Goal: Information Seeking & Learning: Get advice/opinions

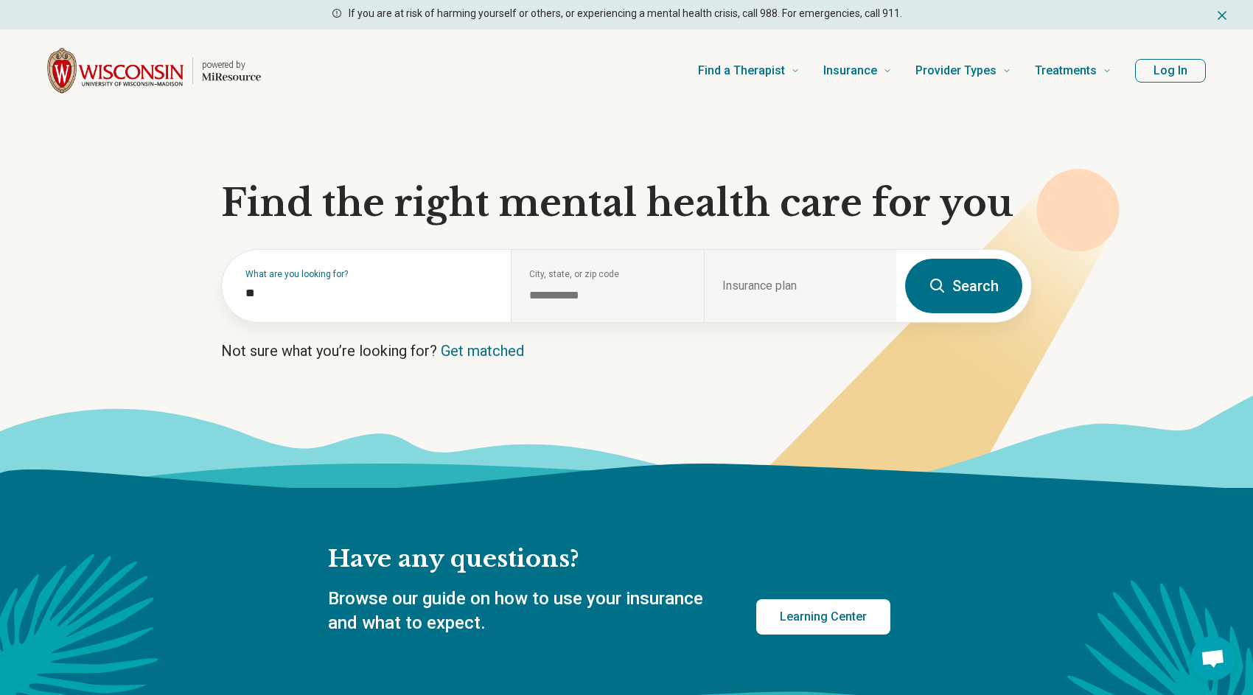
type input "*"
type input "****"
click at [944, 289] on icon at bounding box center [938, 286] width 18 height 18
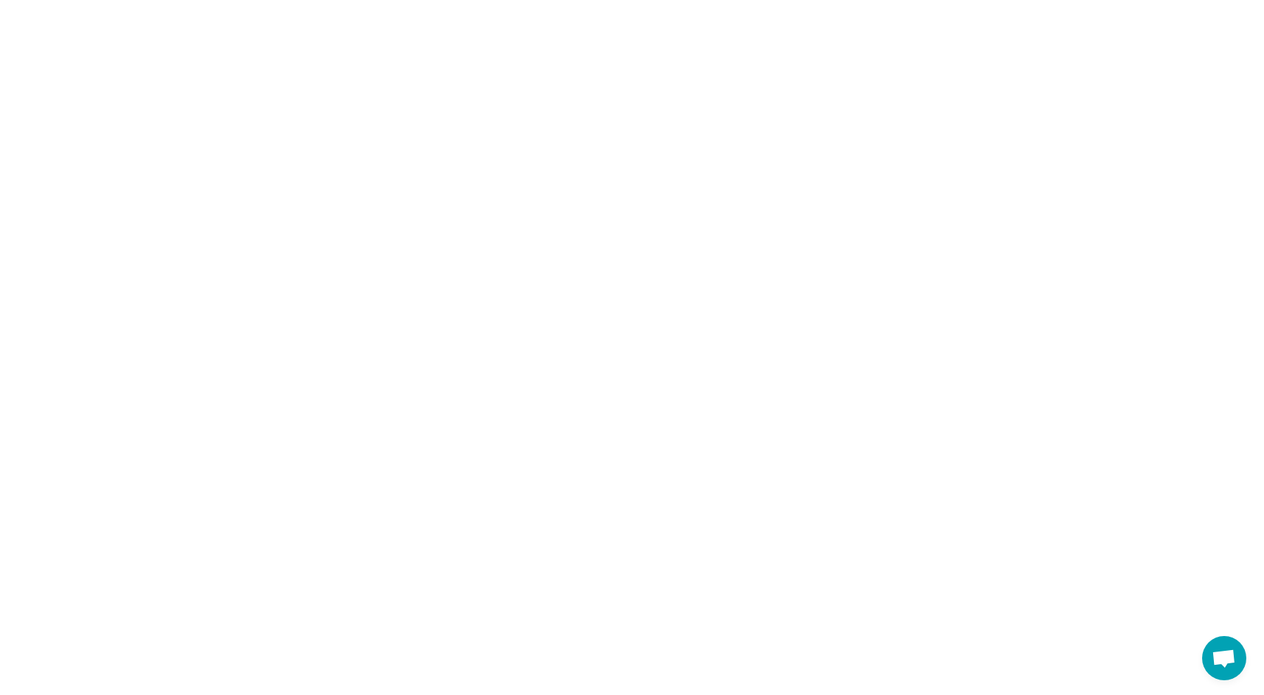
select select "***"
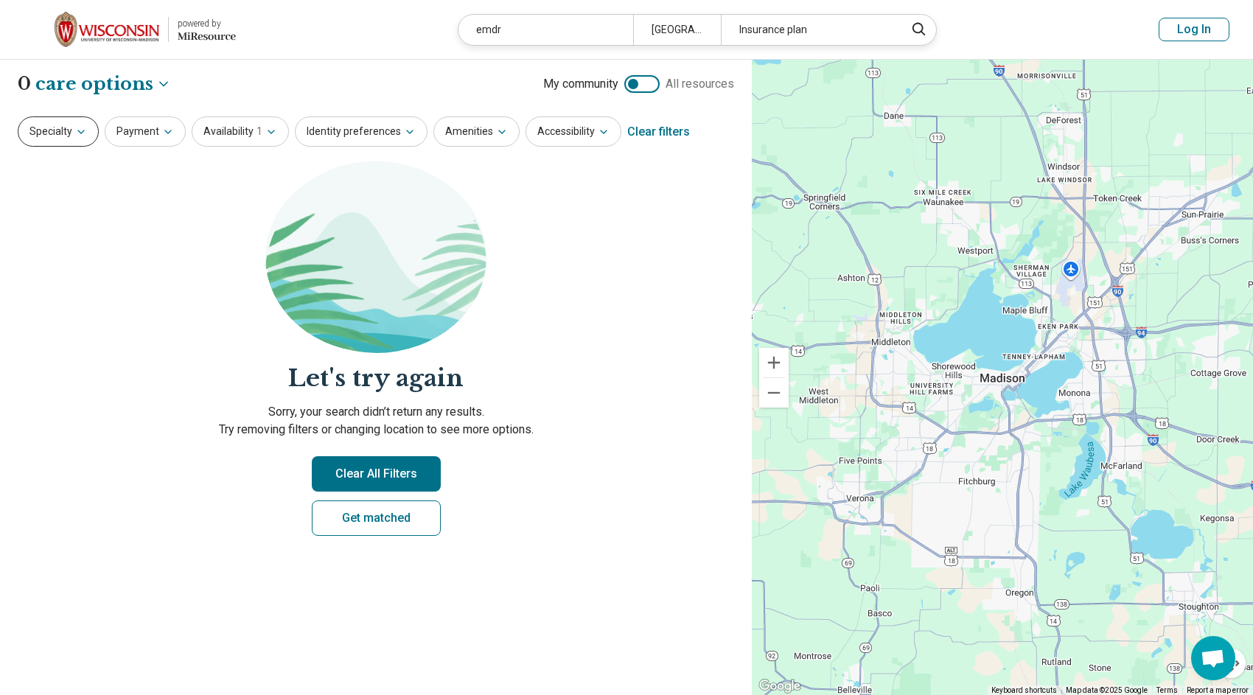
click at [77, 136] on icon "button" at bounding box center [81, 132] width 12 height 12
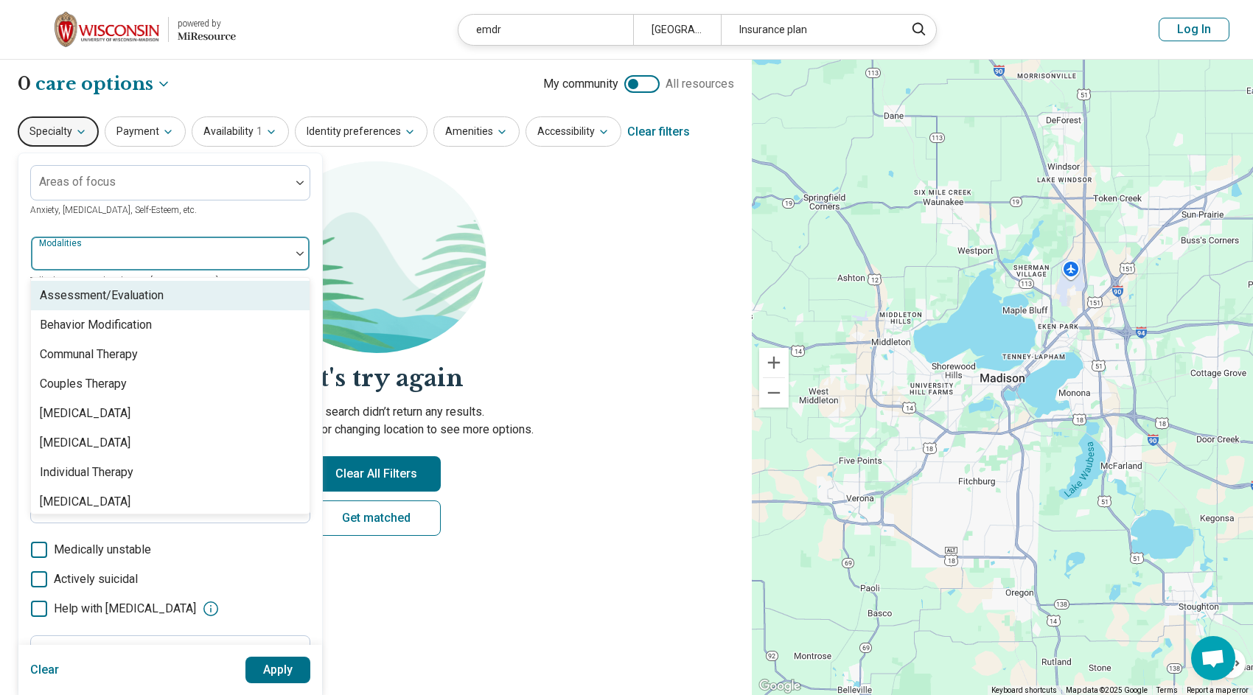
click at [115, 258] on div at bounding box center [161, 259] width 248 height 21
click at [293, 248] on div at bounding box center [299, 254] width 19 height 34
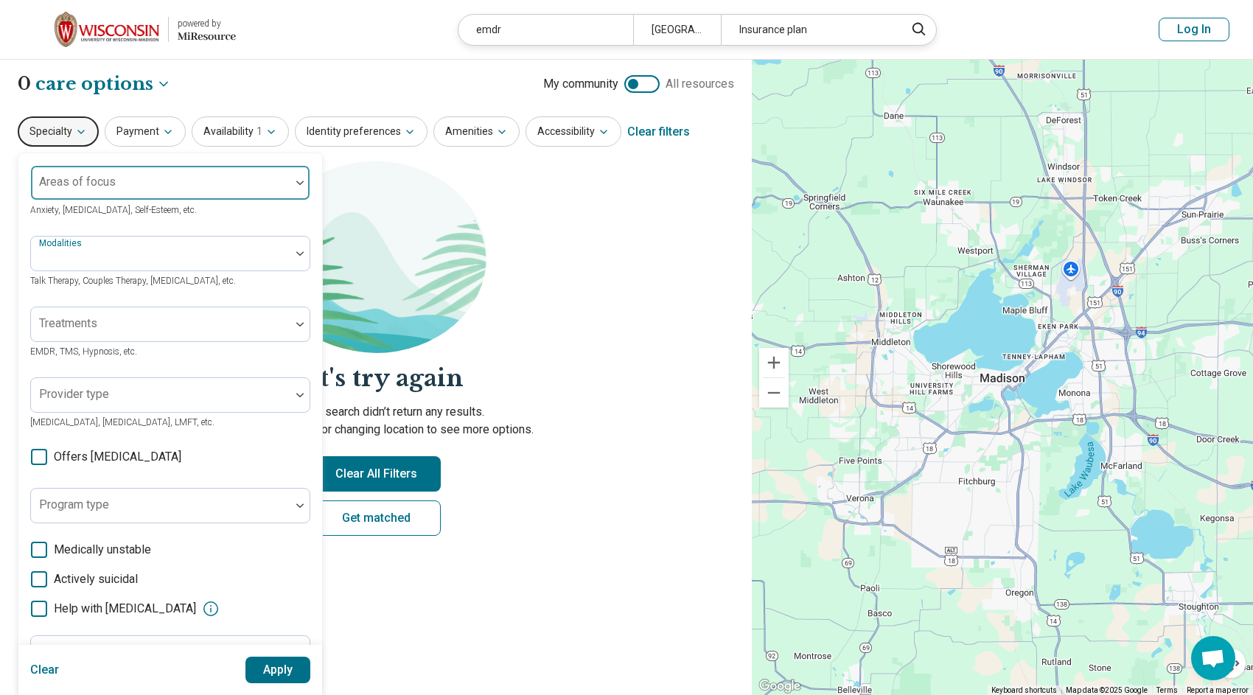
click at [290, 184] on div at bounding box center [160, 183] width 259 height 32
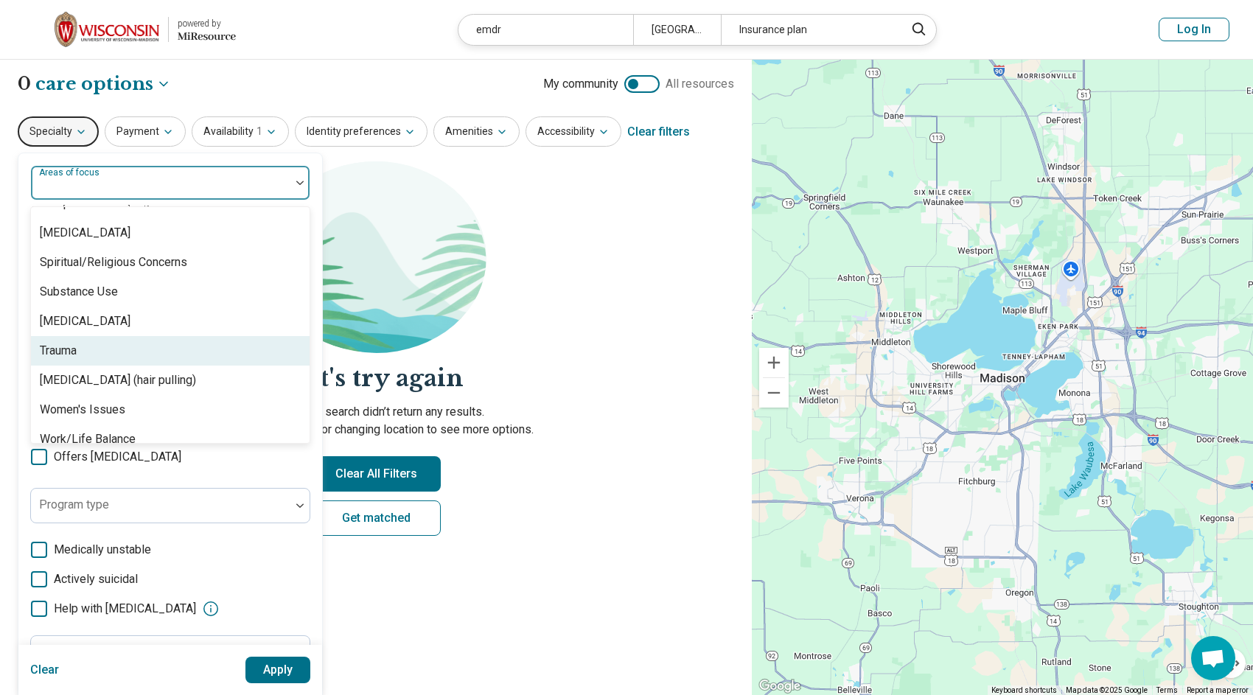
click at [112, 357] on div "Trauma" at bounding box center [170, 350] width 279 height 29
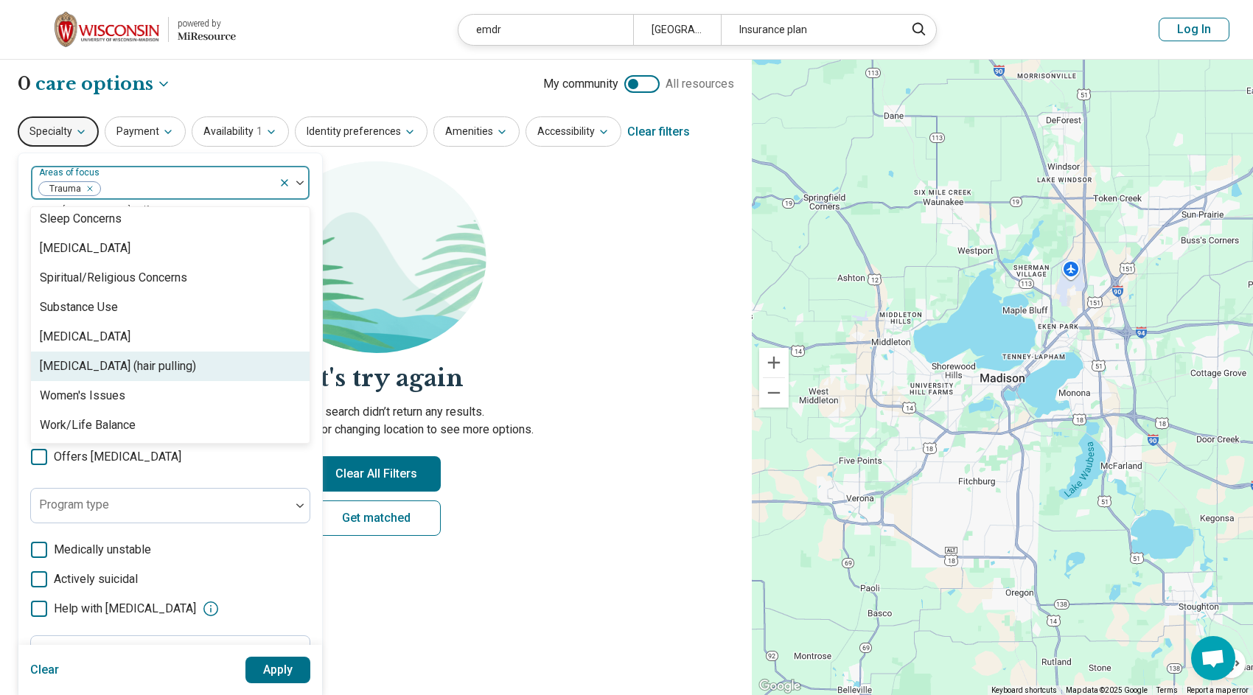
scroll to position [2724, 0]
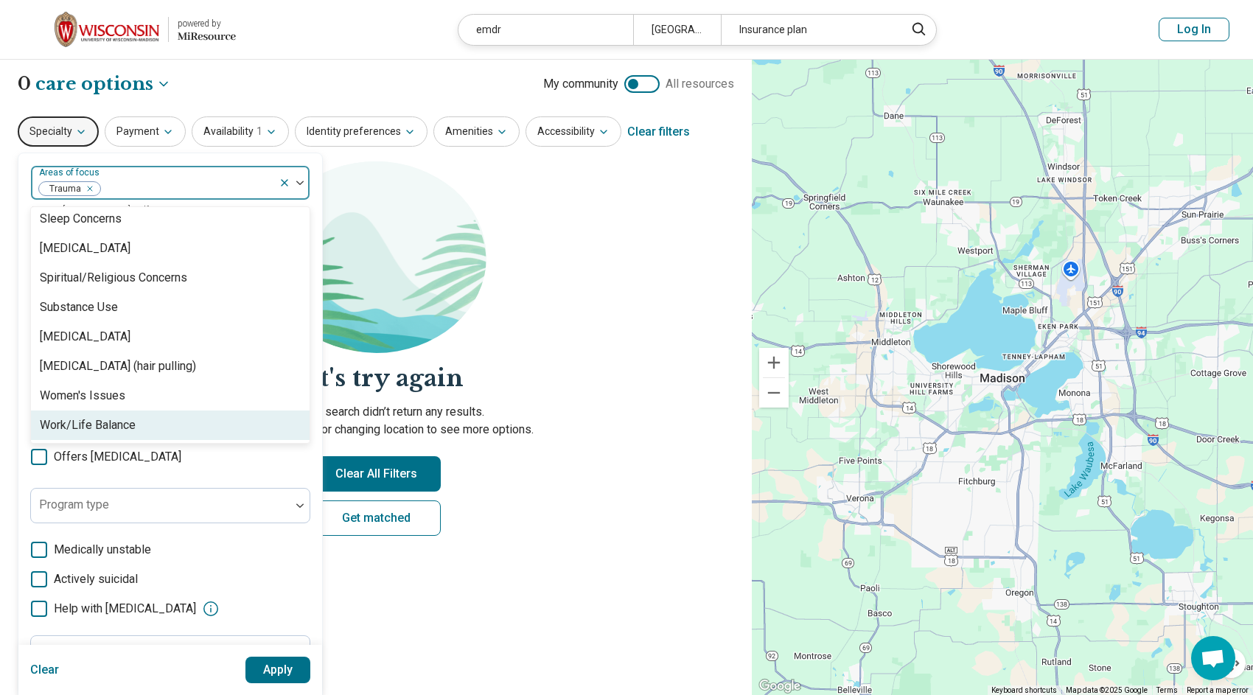
click at [489, 623] on div "**********" at bounding box center [376, 378] width 752 height 636
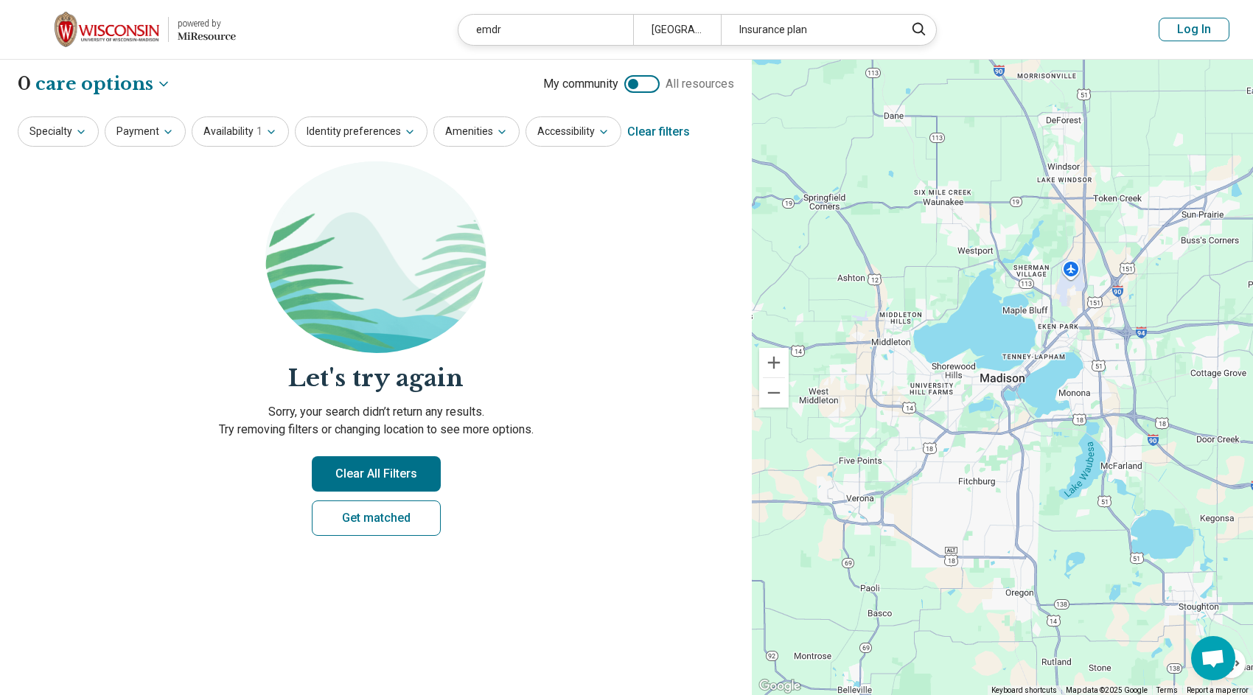
click at [367, 467] on button "Clear All Filters" at bounding box center [376, 473] width 129 height 35
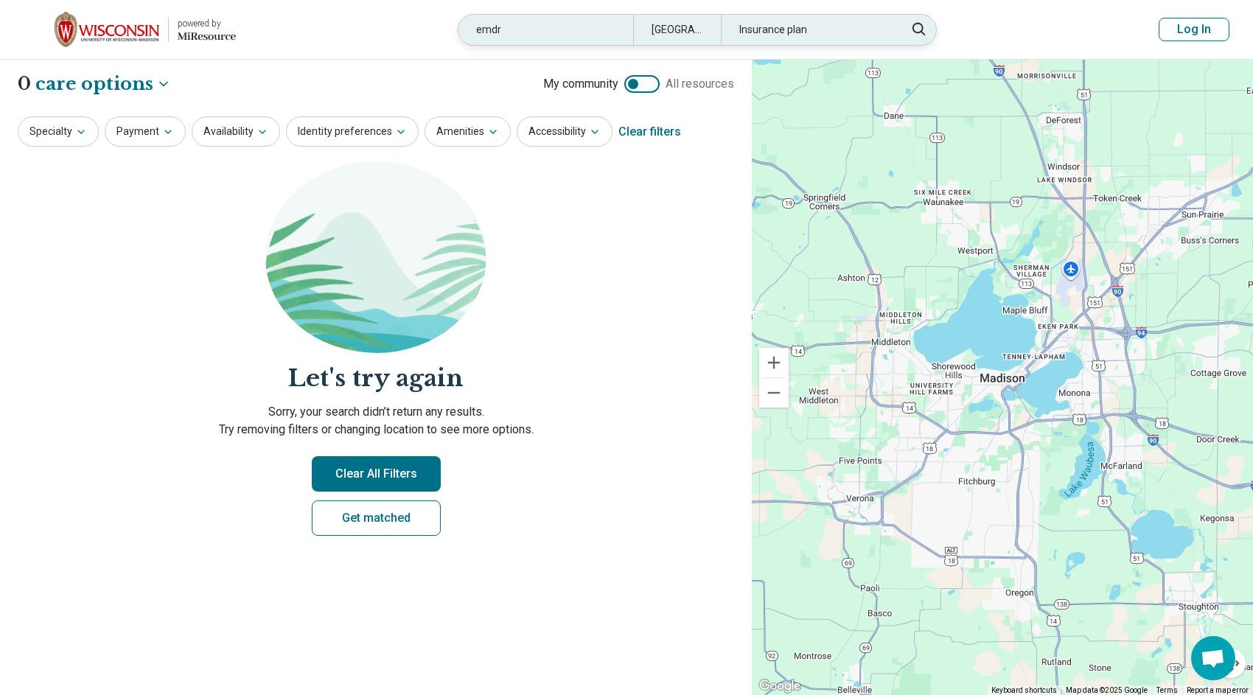
click at [586, 38] on div "emdr" at bounding box center [545, 30] width 175 height 30
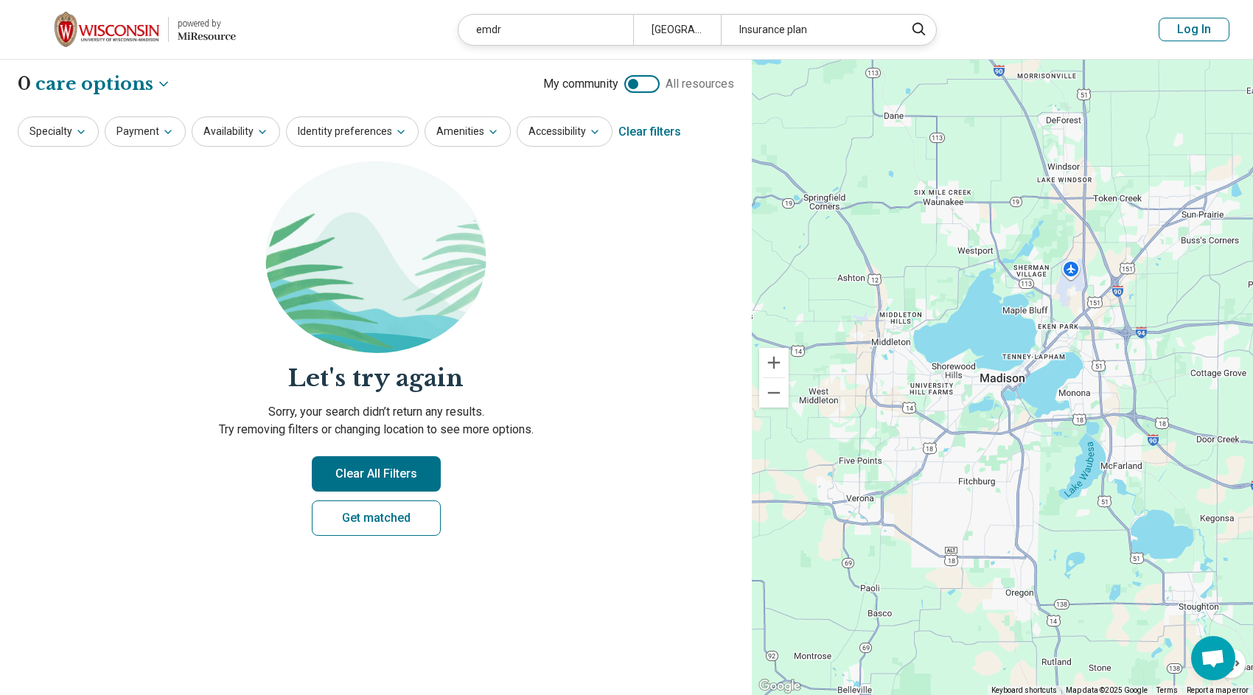
click at [586, 38] on header "powered by Miresource logo emdr [GEOGRAPHIC_DATA], [GEOGRAPHIC_DATA] Insurance …" at bounding box center [626, 30] width 1253 height 60
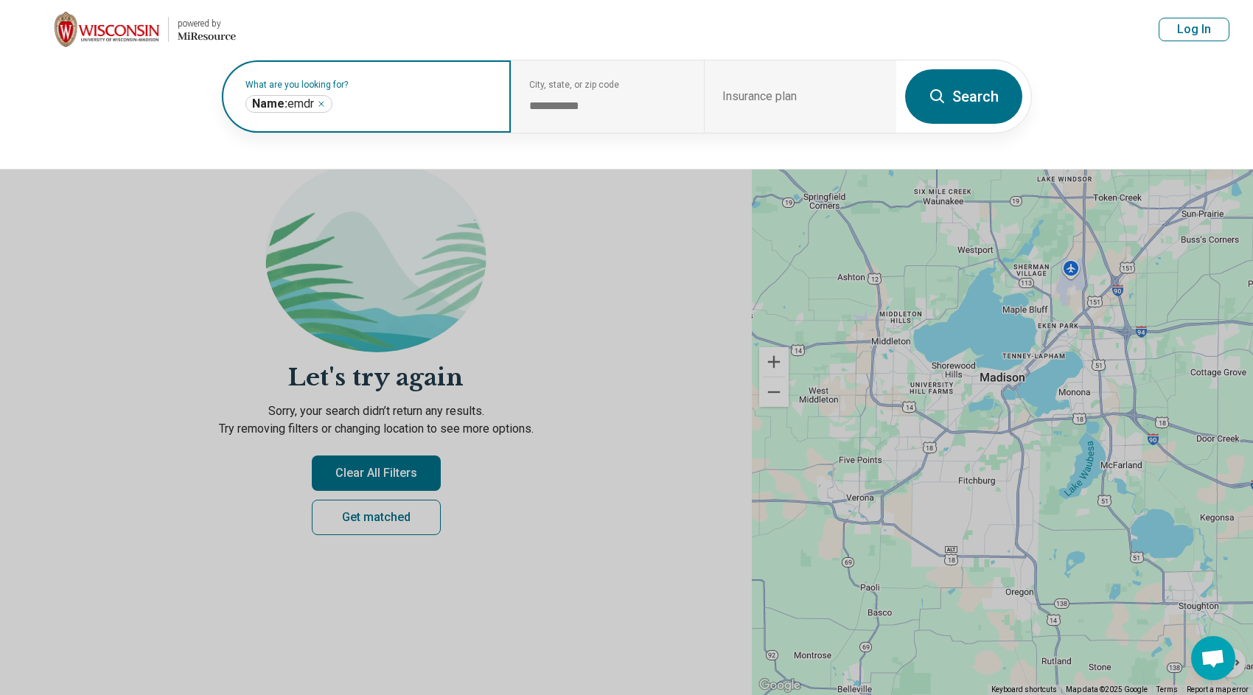
click at [324, 102] on icon "Remove" at bounding box center [321, 103] width 9 height 9
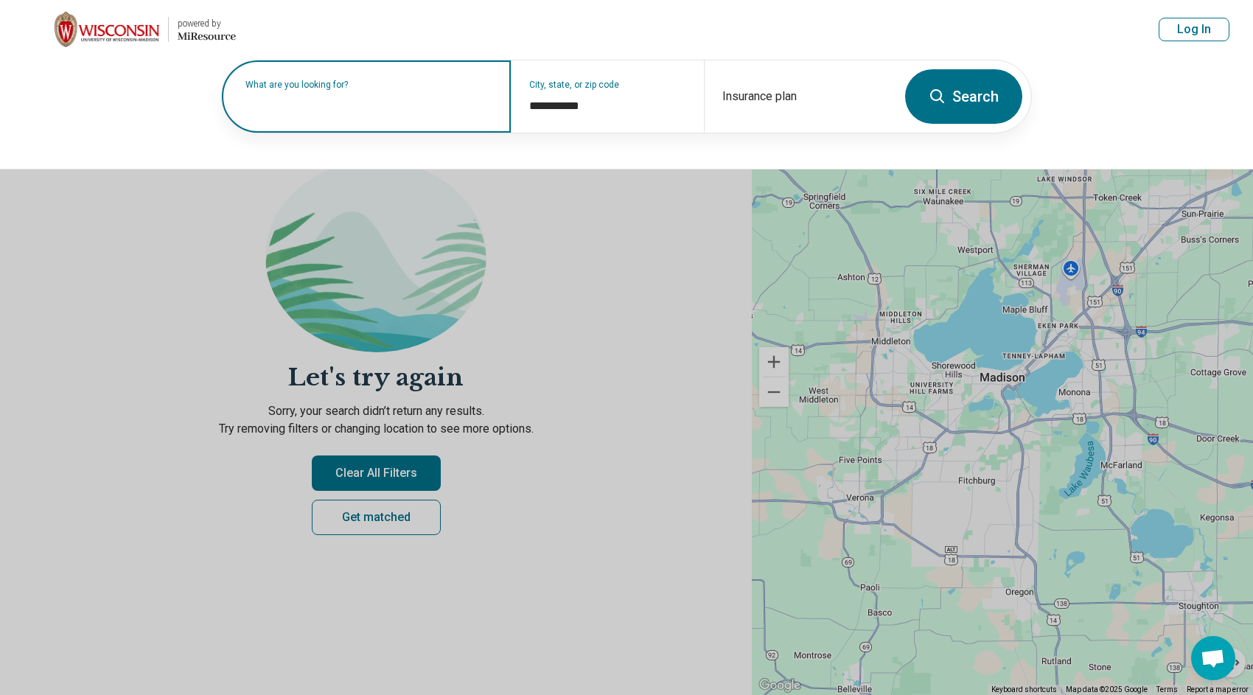
click at [333, 108] on input "text" at bounding box center [369, 104] width 248 height 18
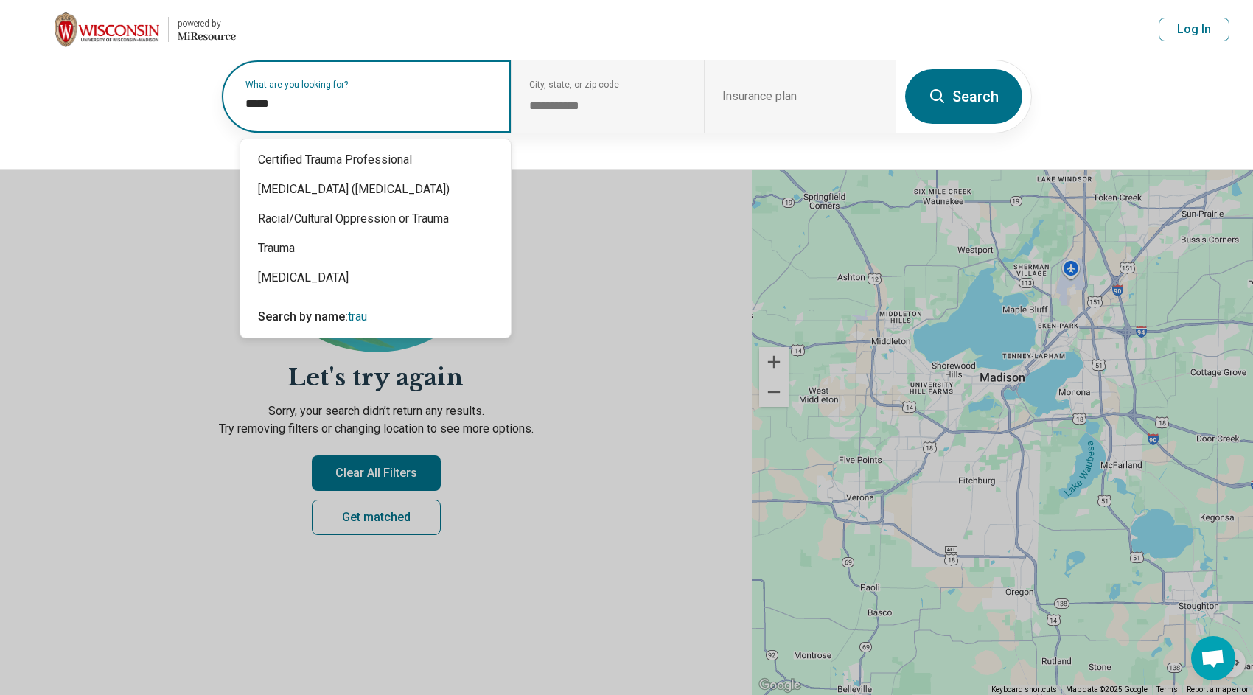
type input "******"
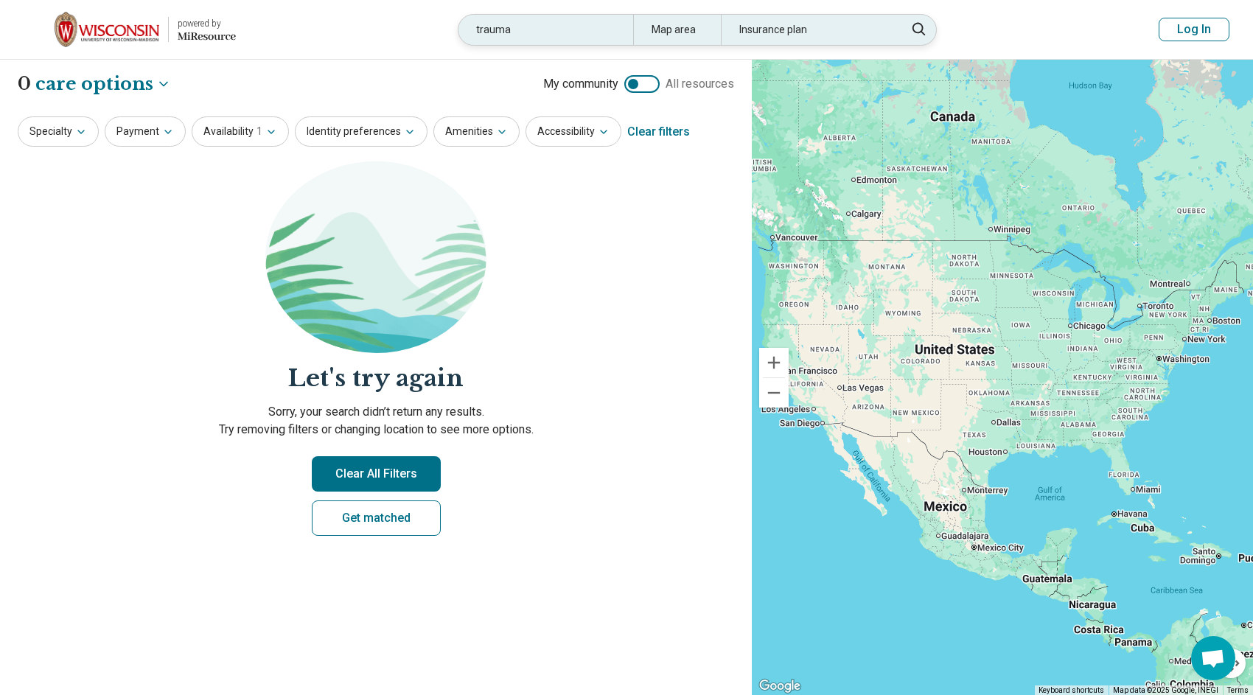
click at [595, 24] on div "trauma" at bounding box center [545, 30] width 175 height 30
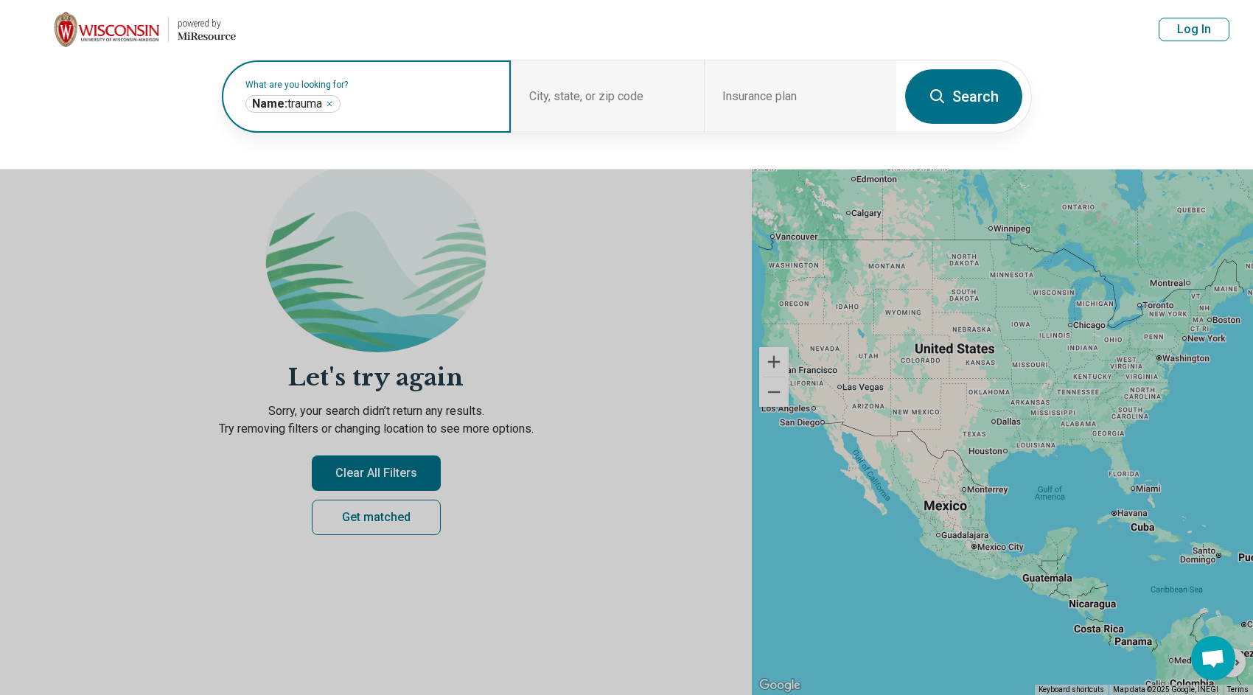
click at [347, 110] on input "text" at bounding box center [418, 104] width 150 height 18
click at [338, 102] on div "Name: trauma ******" at bounding box center [292, 104] width 95 height 18
click at [329, 103] on icon "Remove" at bounding box center [329, 103] width 9 height 9
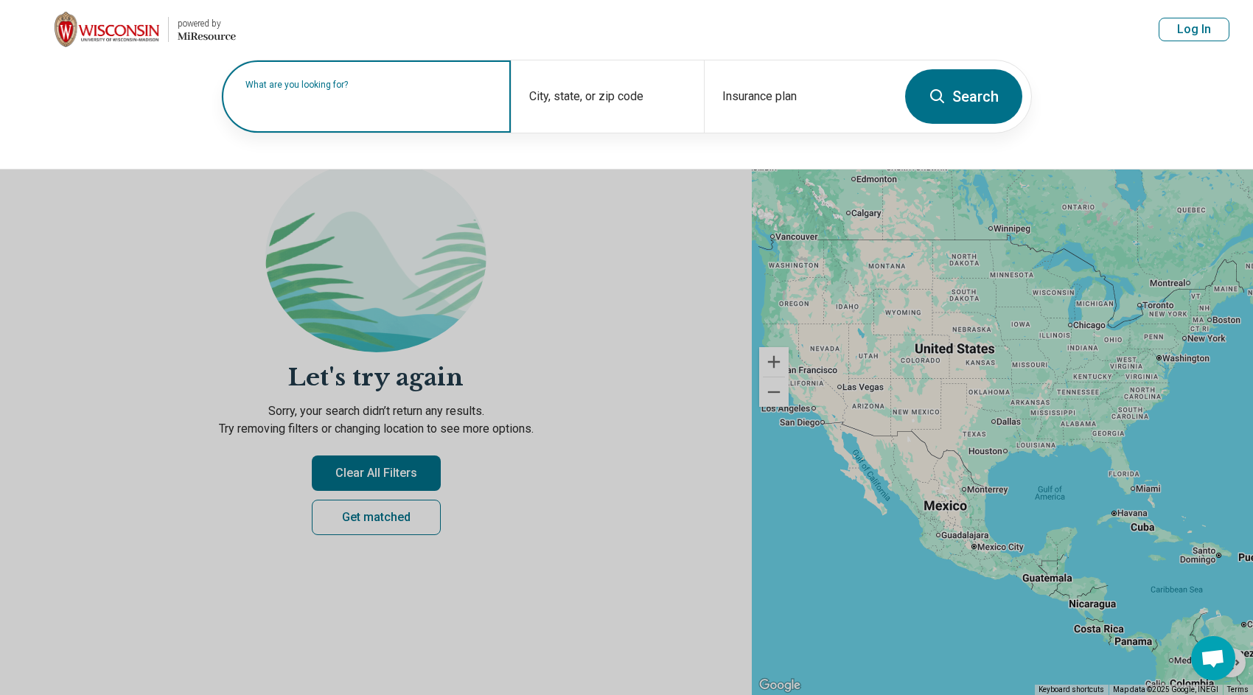
click at [563, 315] on button at bounding box center [626, 347] width 1253 height 695
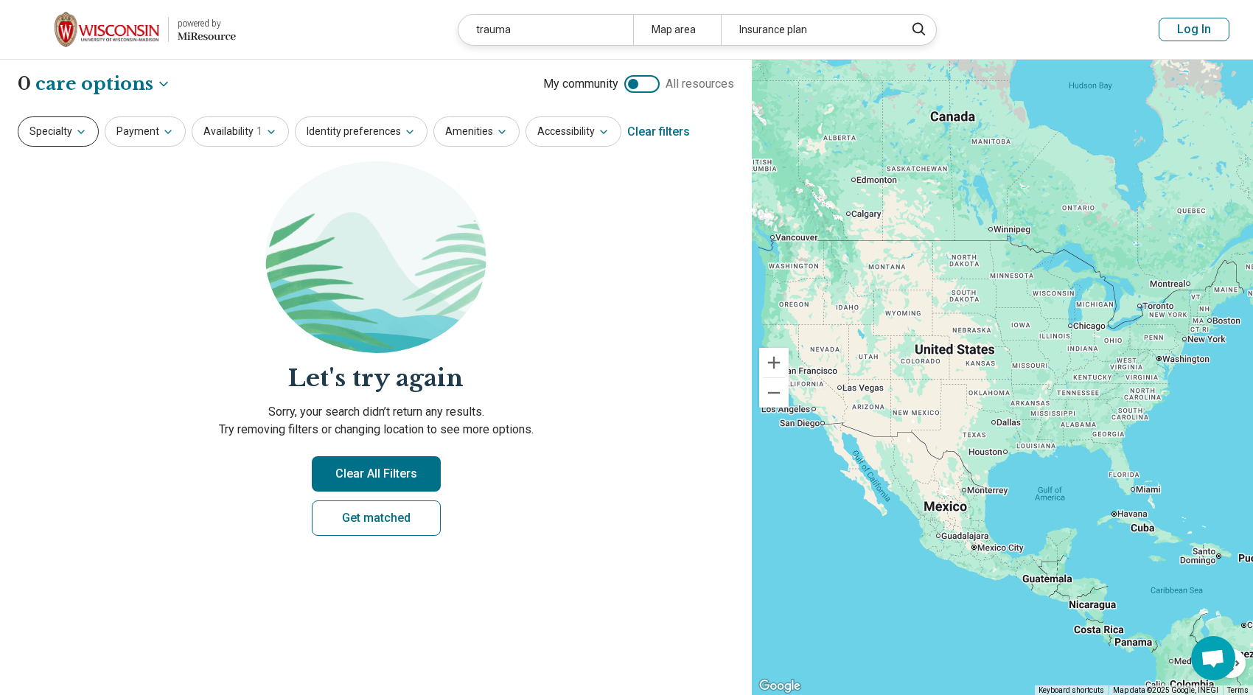
click at [76, 136] on icon "button" at bounding box center [81, 132] width 12 height 12
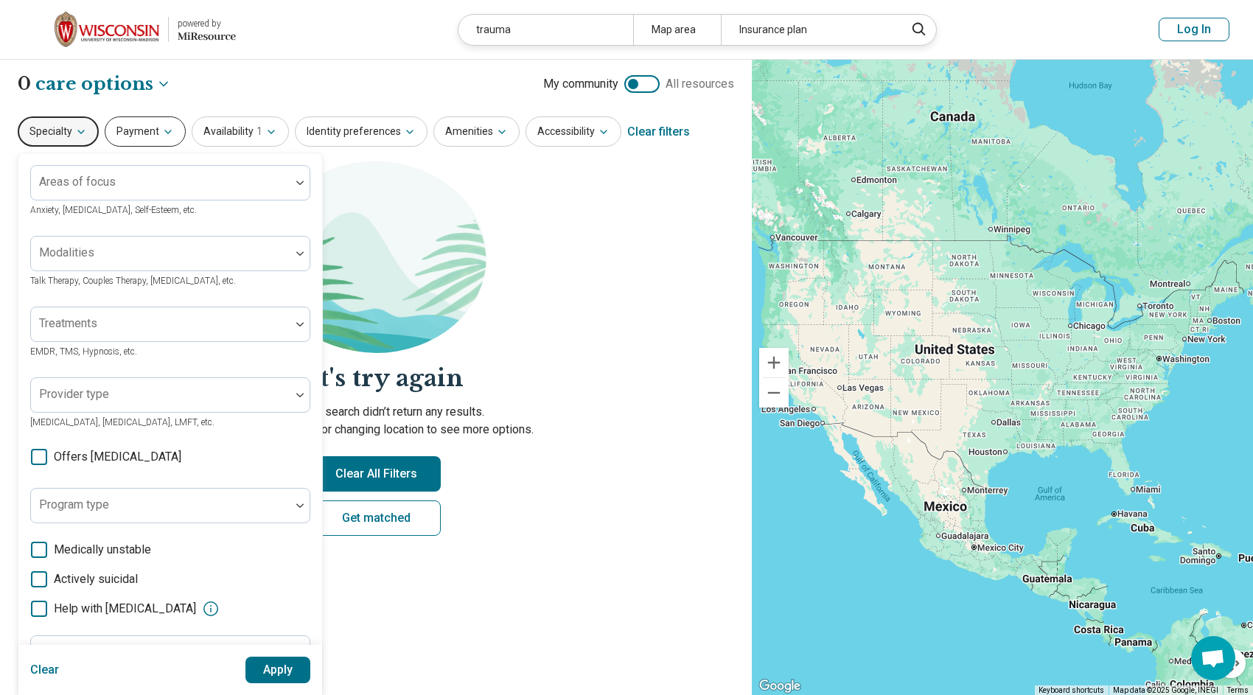
drag, startPoint x: 607, startPoint y: 332, endPoint x: 105, endPoint y: 130, distance: 540.3
click at [602, 332] on section "Let's try again Sorry, your search didn’t return any results. Try removing filt…" at bounding box center [376, 360] width 716 height 399
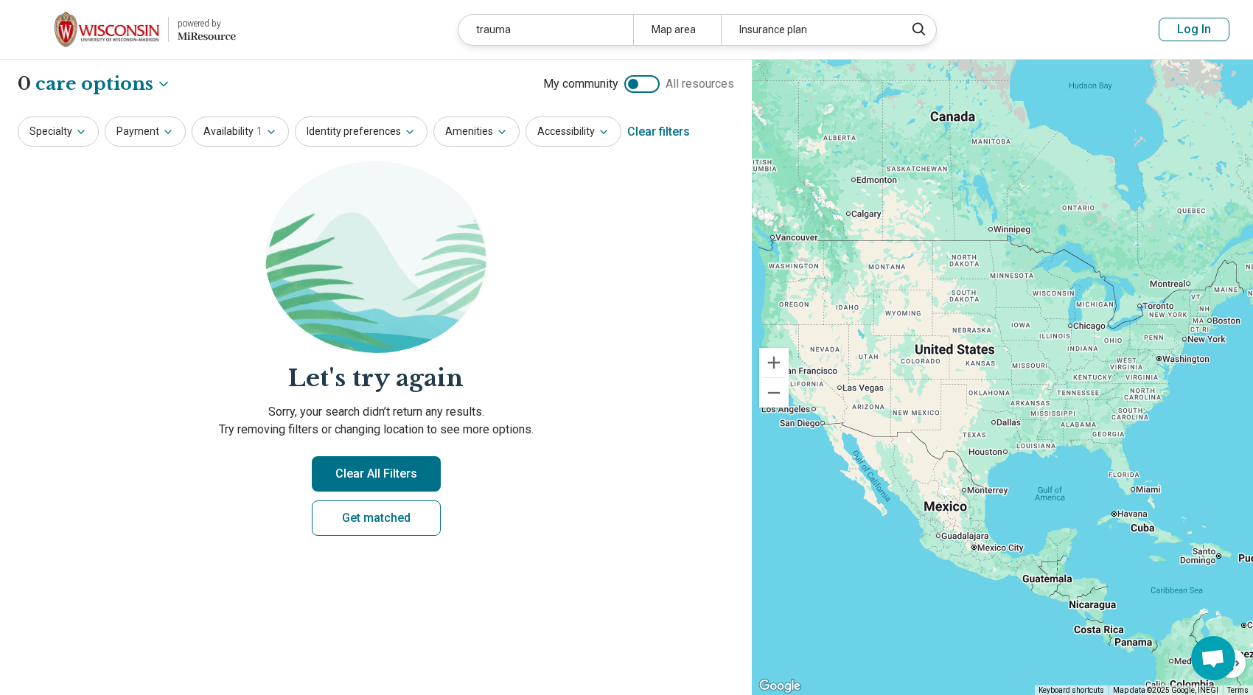
click at [103, 35] on img at bounding box center [107, 29] width 105 height 35
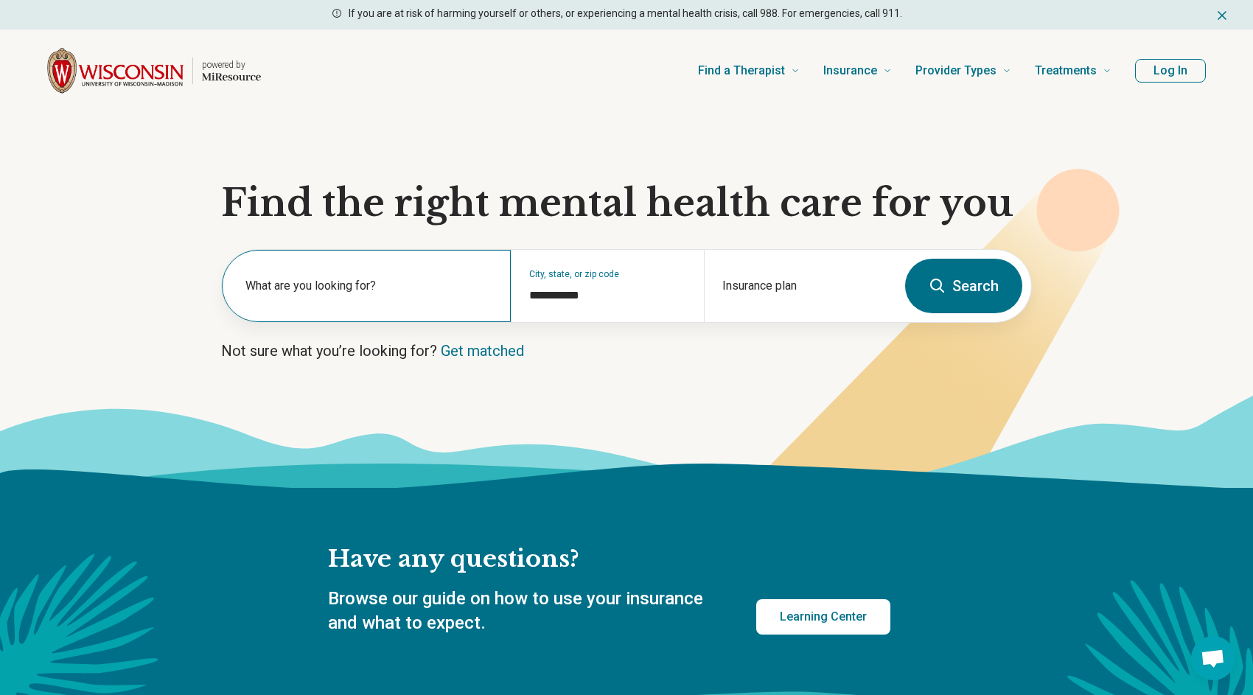
click at [322, 286] on label "What are you looking for?" at bounding box center [369, 286] width 248 height 18
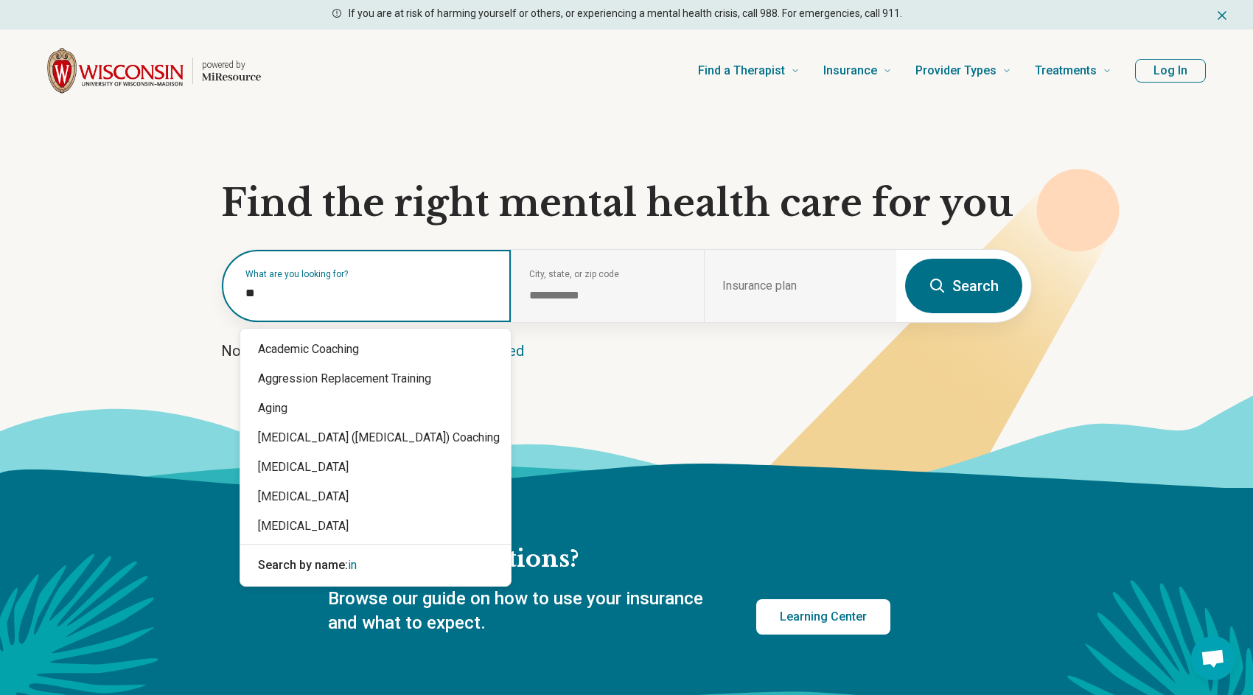
type input "***"
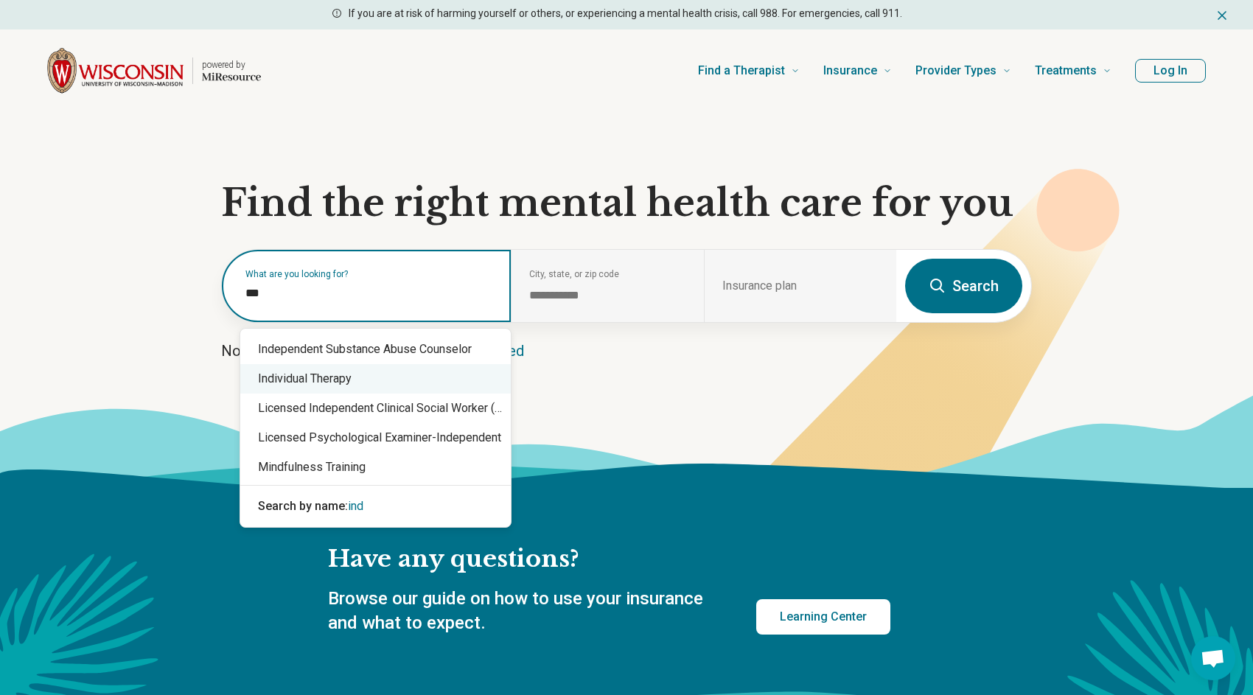
click at [351, 383] on div "Individual Therapy" at bounding box center [375, 378] width 270 height 29
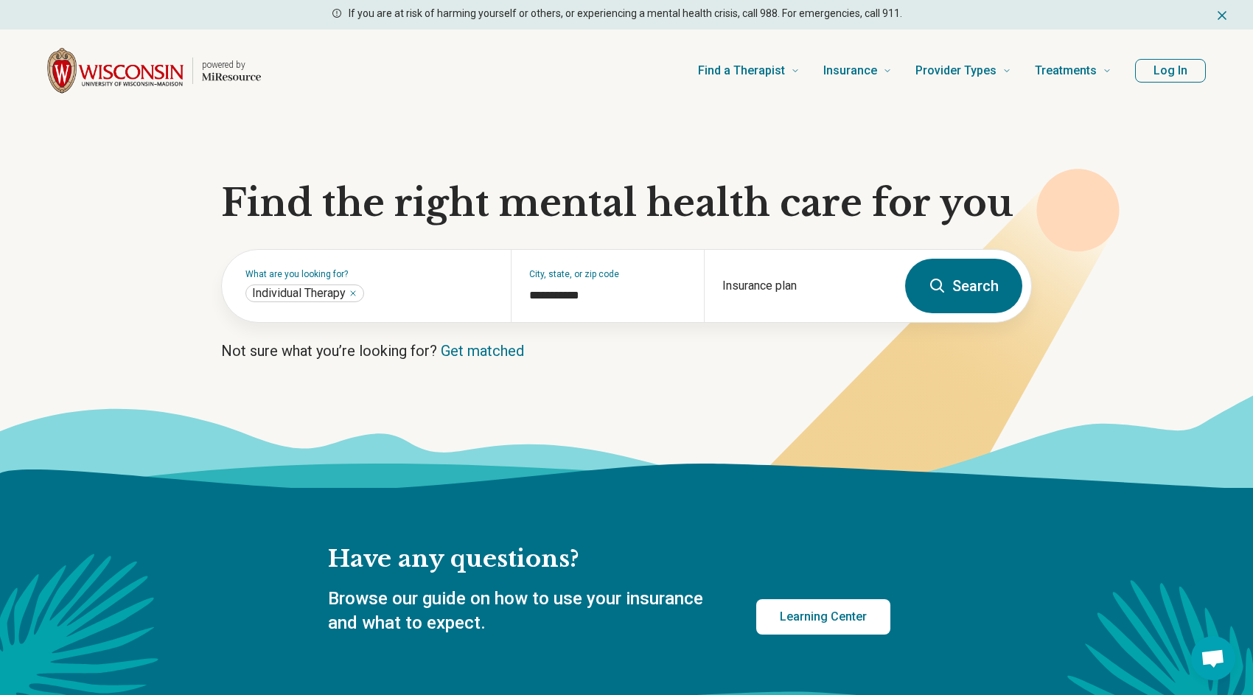
click at [998, 288] on button "Search" at bounding box center [963, 286] width 117 height 55
click at [940, 285] on icon at bounding box center [938, 286] width 18 height 18
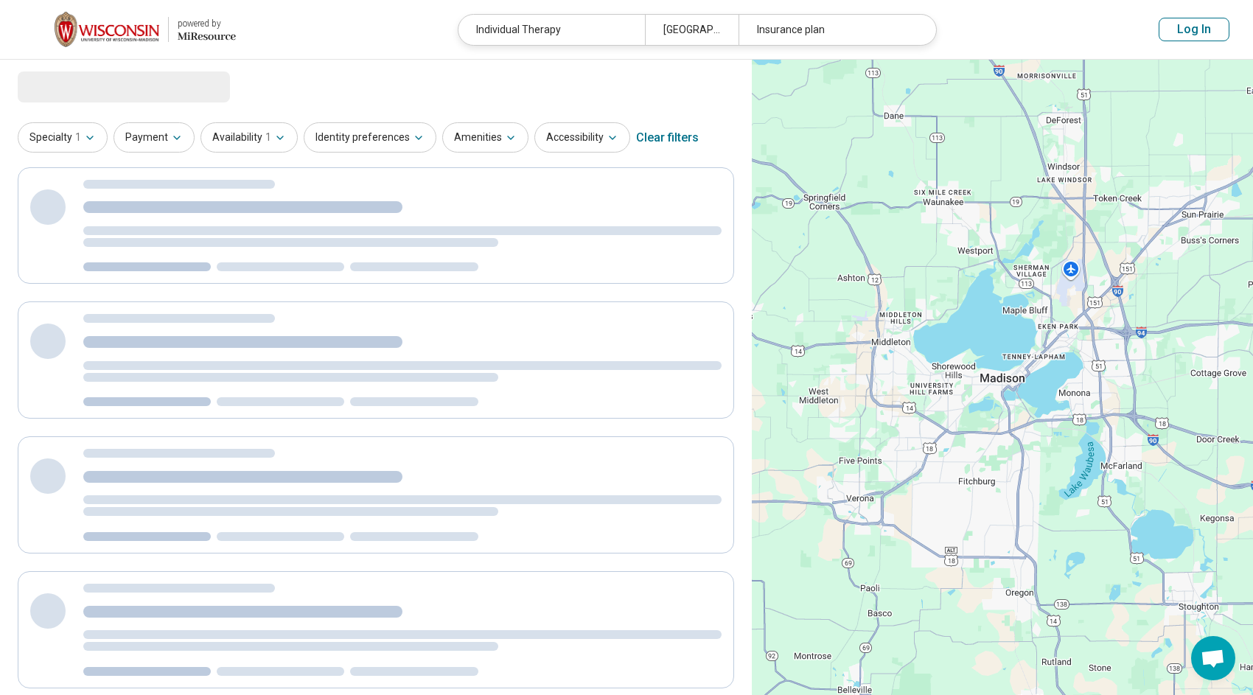
select select "***"
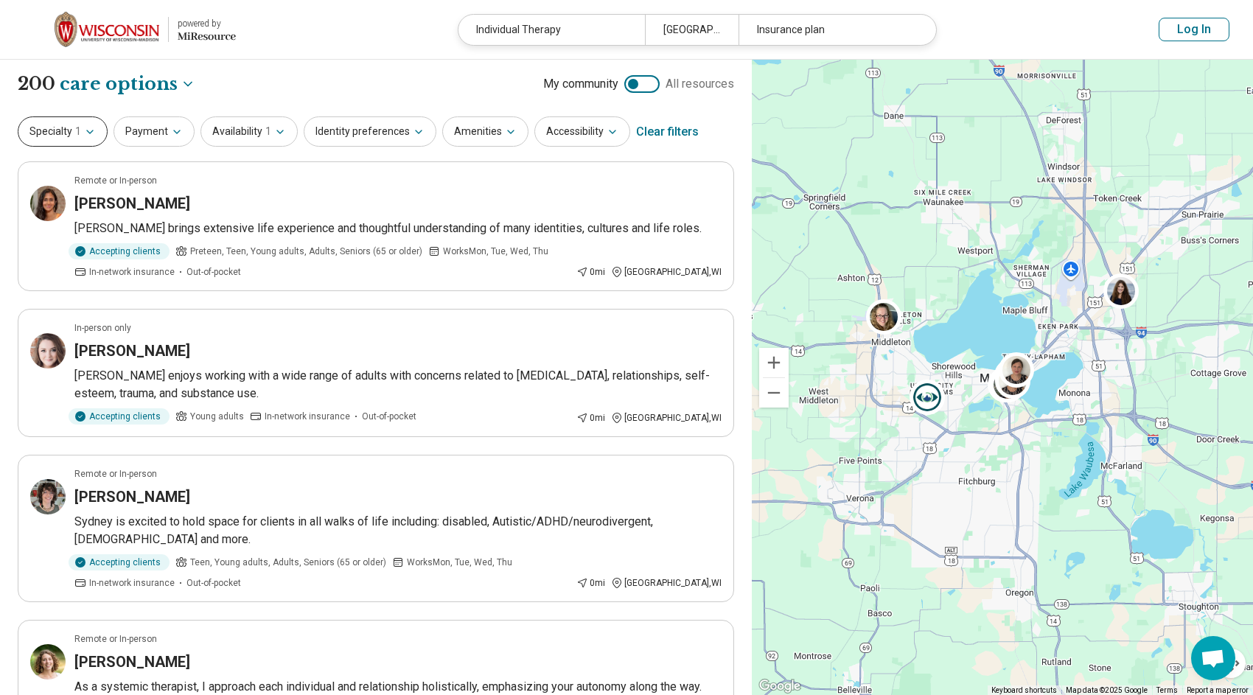
click at [88, 130] on icon "button" at bounding box center [90, 132] width 12 height 12
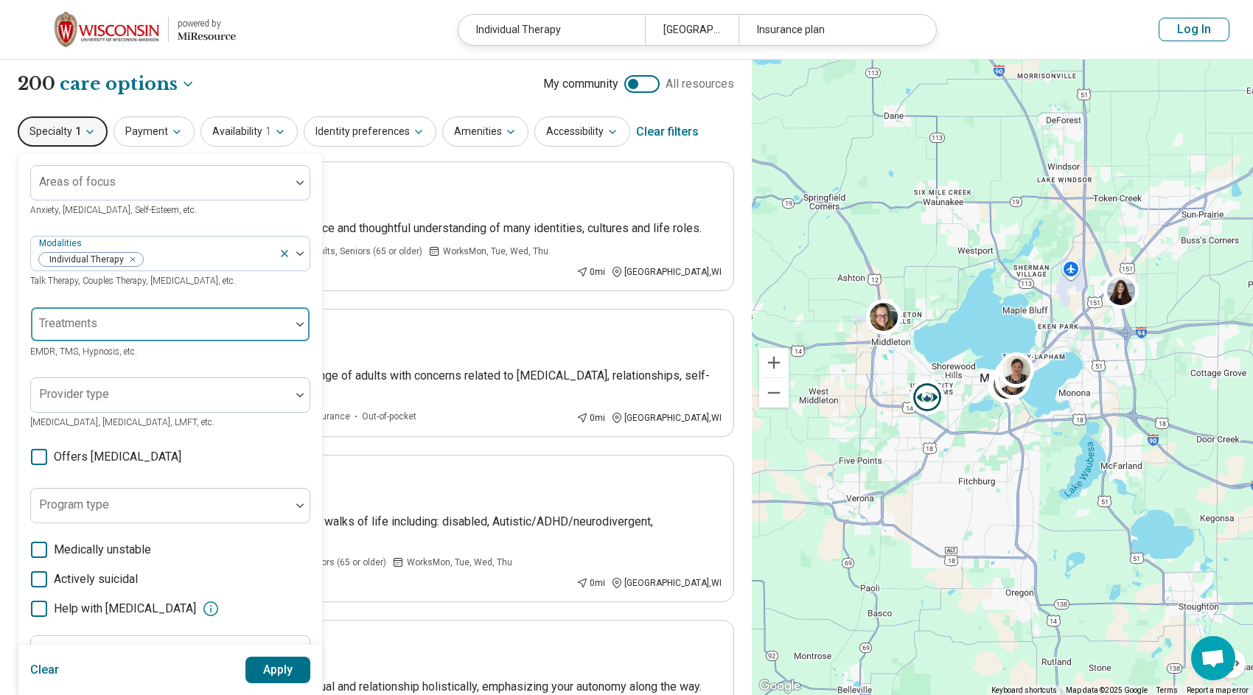
click at [256, 324] on div at bounding box center [161, 330] width 248 height 21
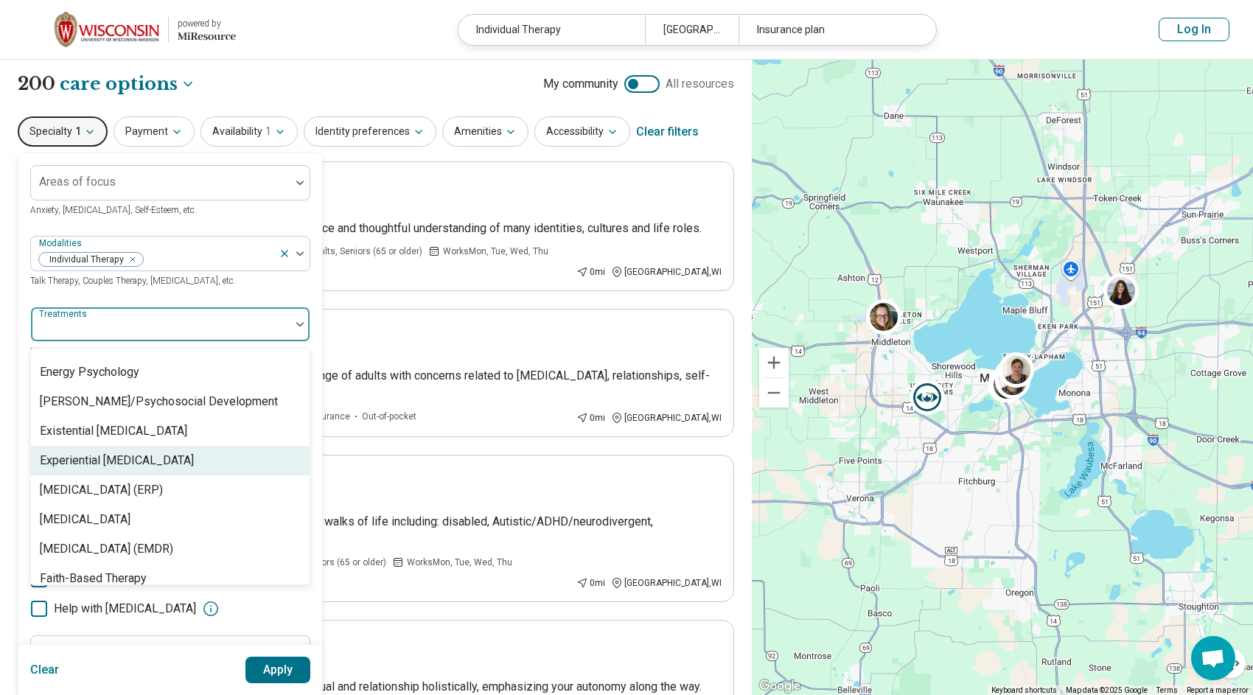
scroll to position [1103, 0]
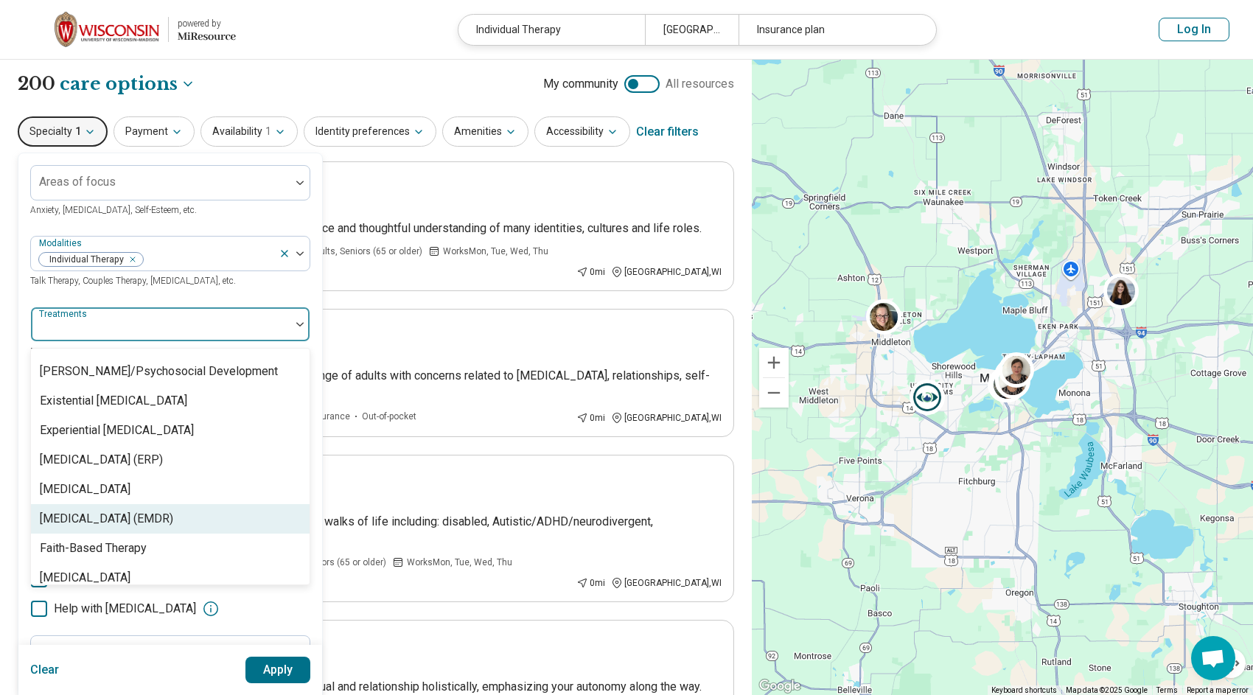
click at [173, 528] on div "[MEDICAL_DATA] (EMDR)" at bounding box center [106, 519] width 133 height 18
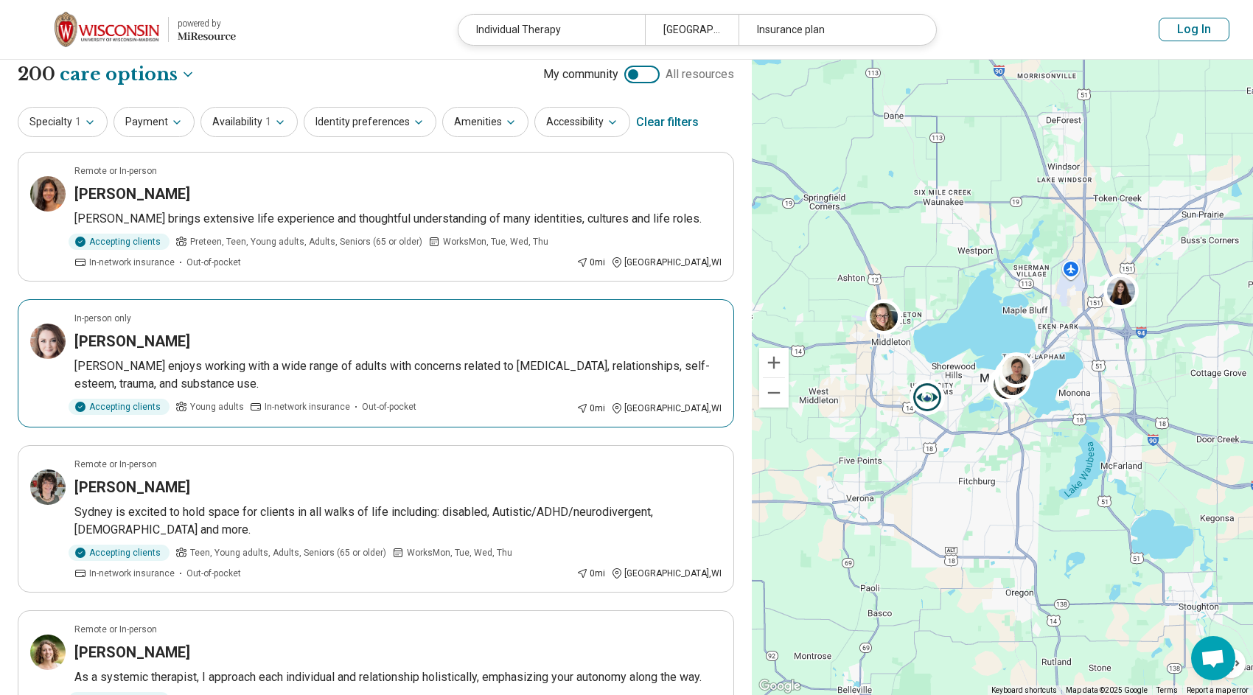
scroll to position [0, 0]
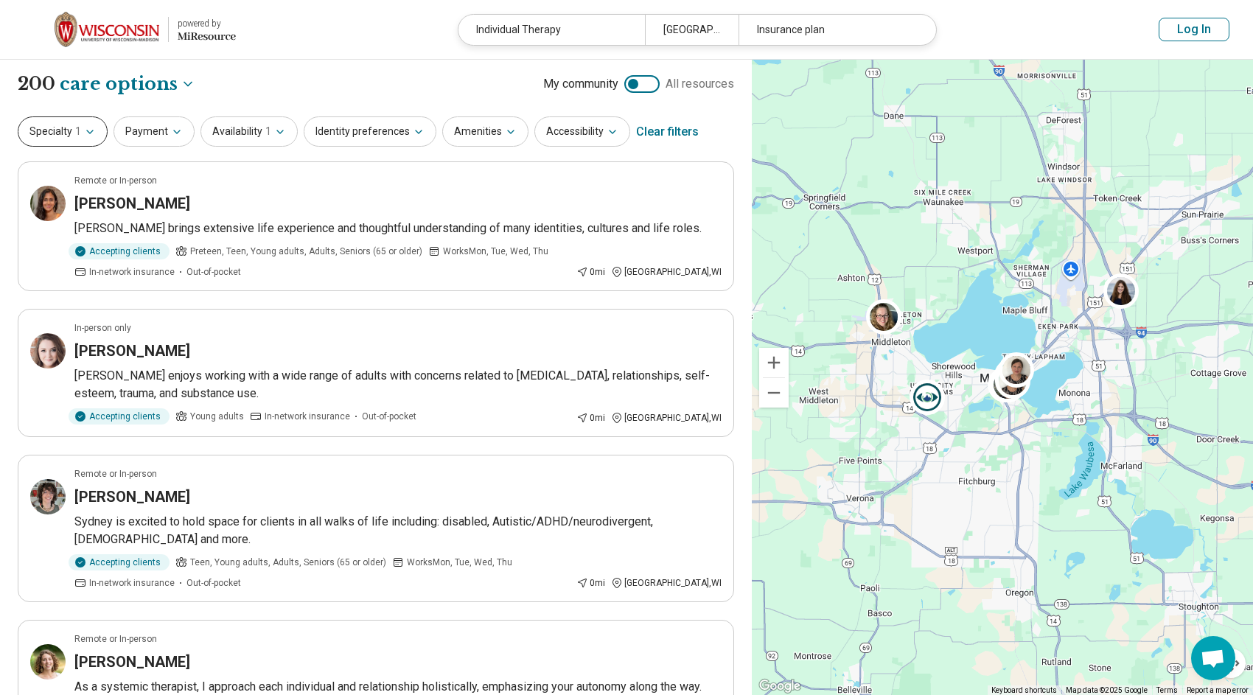
click at [91, 133] on icon "button" at bounding box center [90, 132] width 12 height 12
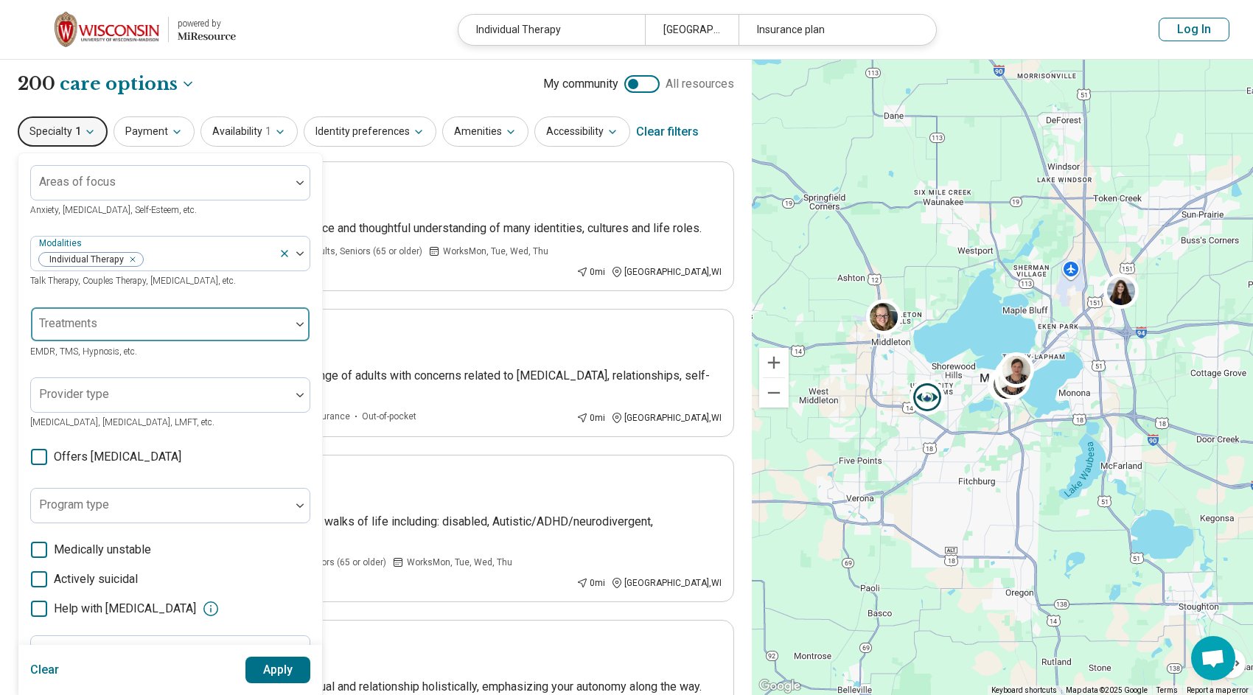
click at [136, 327] on div at bounding box center [161, 330] width 248 height 21
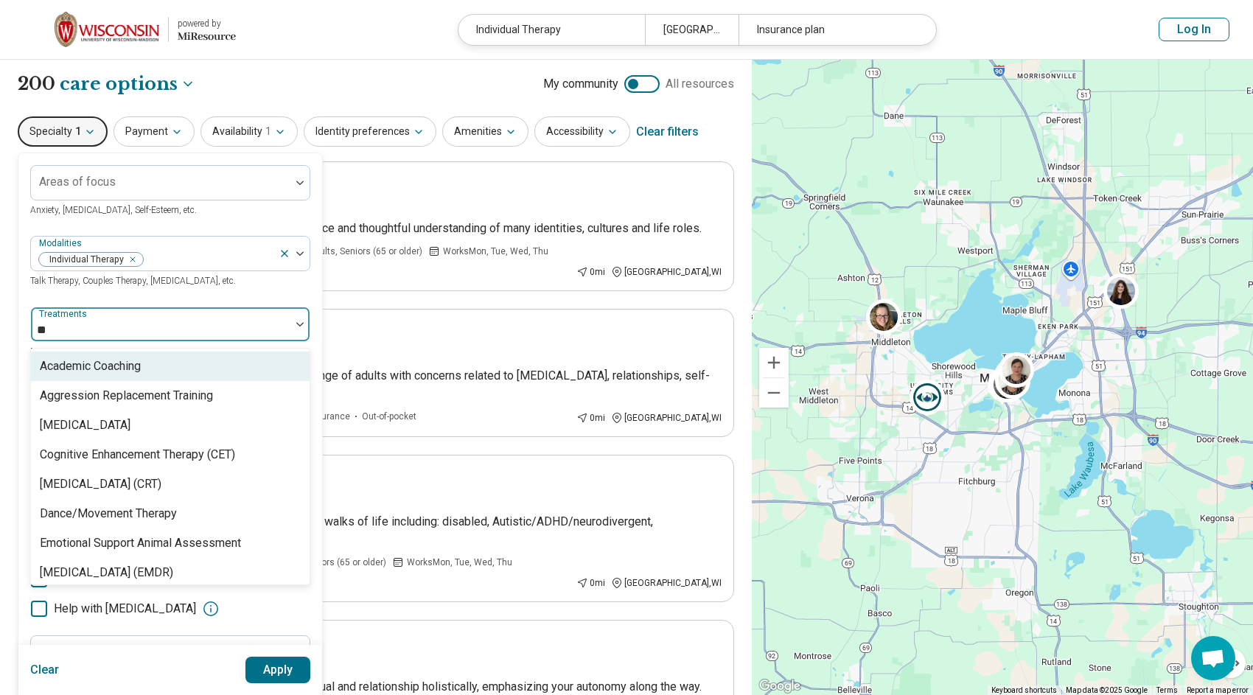
type input "***"
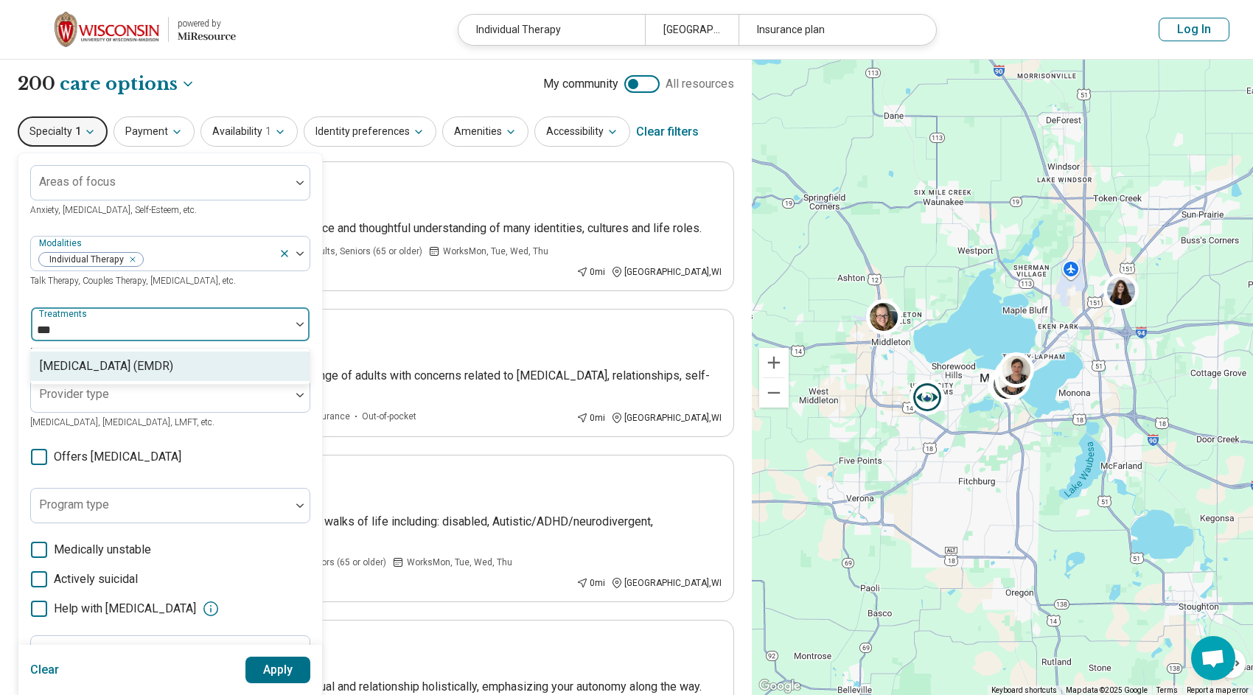
click at [160, 371] on div "[MEDICAL_DATA] (EMDR)" at bounding box center [106, 366] width 133 height 18
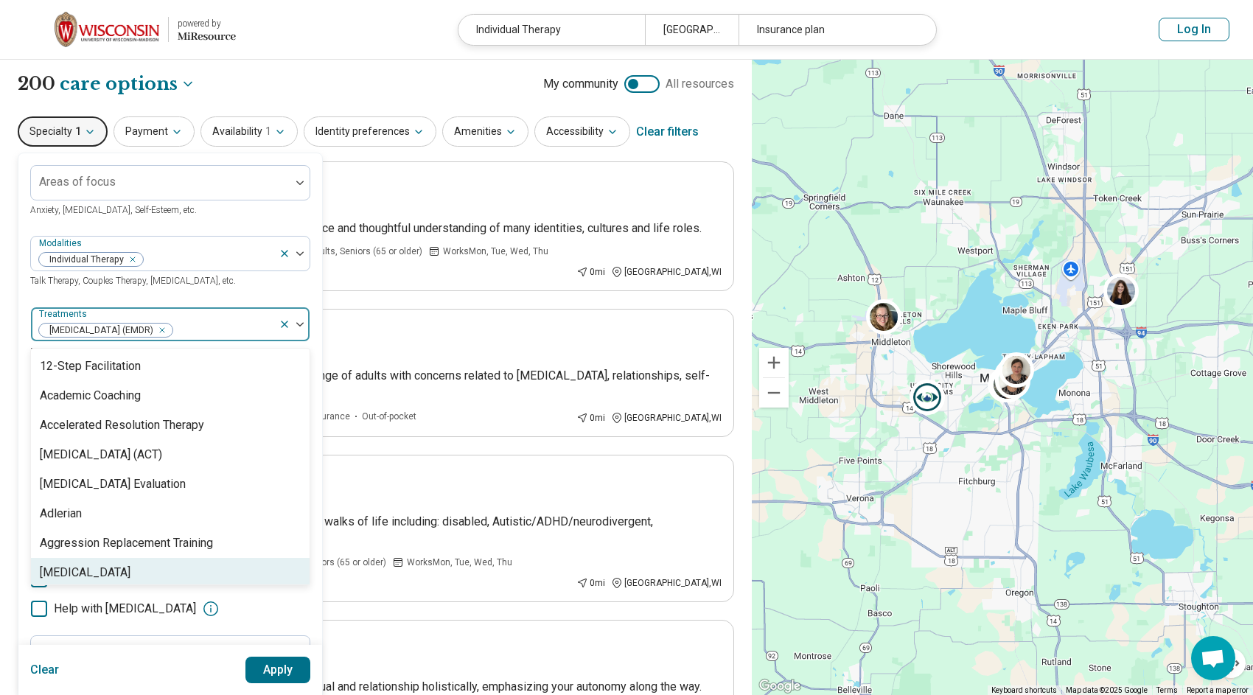
click at [283, 677] on button "Apply" at bounding box center [278, 670] width 66 height 27
